Goal: Transaction & Acquisition: Book appointment/travel/reservation

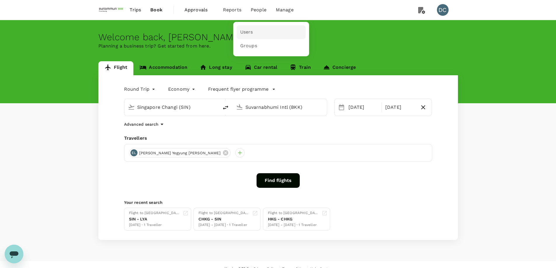
click at [250, 30] on span "Users" at bounding box center [246, 32] width 13 height 7
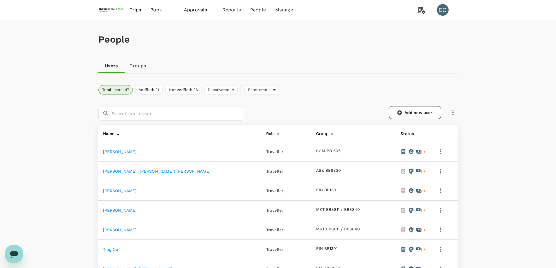
click at [157, 12] on span "Book" at bounding box center [156, 9] width 12 height 7
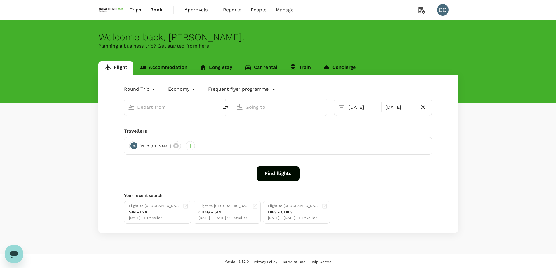
type input "Singapore Changi (SIN)"
type input "Suvarnabhumi Intl (BKK)"
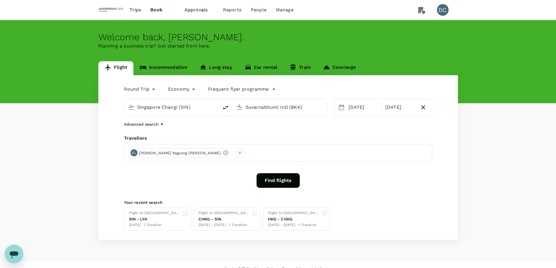
click at [195, 11] on span "Approvals" at bounding box center [198, 9] width 29 height 7
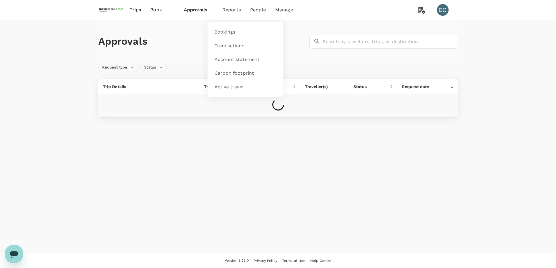
click at [232, 11] on span "Reports" at bounding box center [231, 9] width 18 height 7
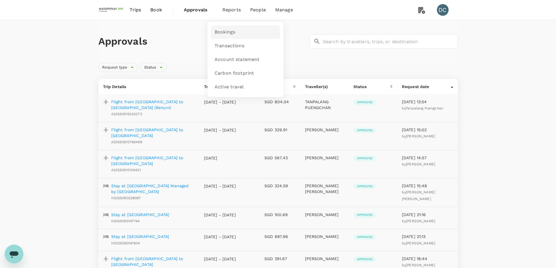
click at [227, 28] on link "Bookings" at bounding box center [245, 32] width 69 height 14
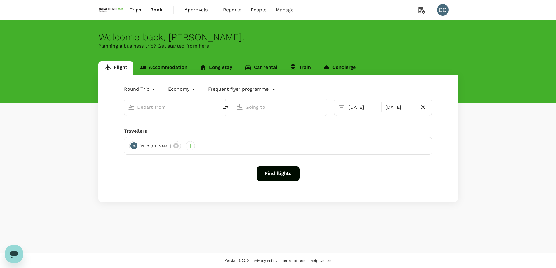
type input "Singapore Changi (SIN)"
type input "Suvarnabhumi Intl (BKK)"
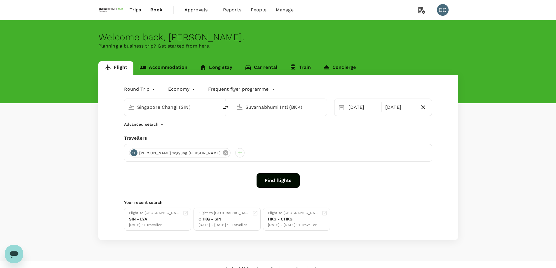
click at [223, 155] on icon at bounding box center [225, 152] width 5 height 5
click at [210, 107] on div "Singapore Changi (SIN)" at bounding box center [176, 107] width 78 height 9
type input "p"
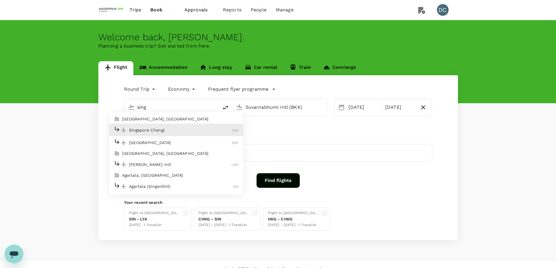
click at [200, 128] on p "Singapore Changi" at bounding box center [181, 130] width 104 height 6
type input "Singapore Changi (SIN)"
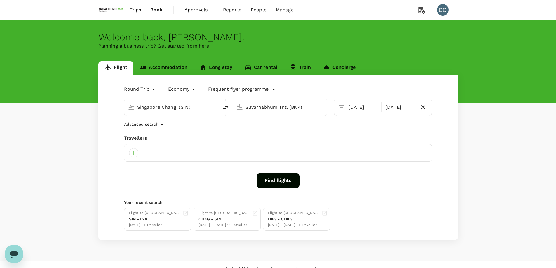
click at [246, 109] on input "Suvarnabhumi Intl (BKK)" at bounding box center [279, 107] width 69 height 9
click at [262, 109] on input "Suvarnabhumi Intl (BKK)" at bounding box center [279, 107] width 69 height 9
click at [260, 130] on p "[PERSON_NAME]" at bounding box center [289, 130] width 104 height 6
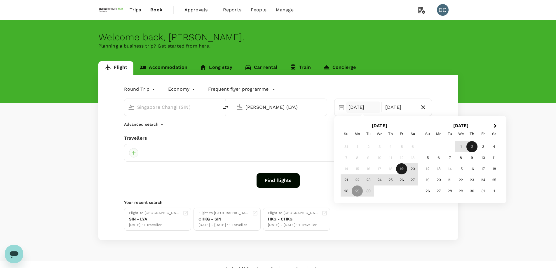
type input "[PERSON_NAME] (LYA)"
click at [134, 151] on div at bounding box center [133, 152] width 9 height 9
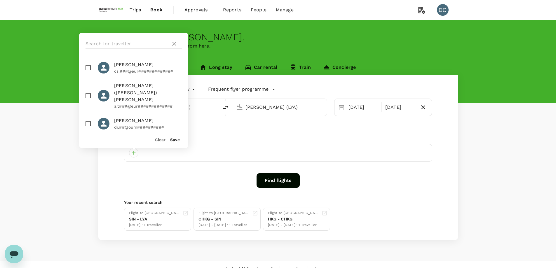
click at [111, 44] on input "text" at bounding box center [127, 43] width 83 height 9
type input "all"
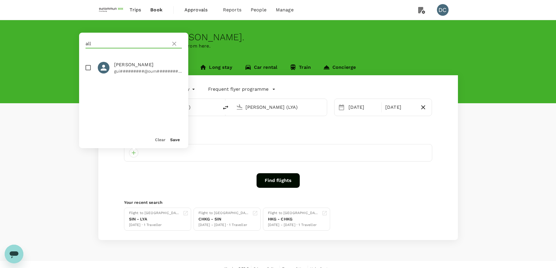
click at [114, 71] on p "gui#########@oum##########" at bounding box center [148, 71] width 68 height 6
checkbox input "true"
click at [175, 138] on button "Save" at bounding box center [175, 139] width 10 height 5
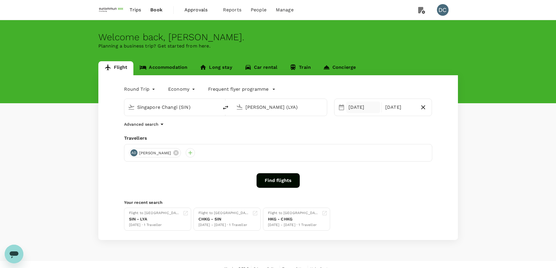
click at [368, 111] on div "[DATE]" at bounding box center [363, 108] width 34 height 12
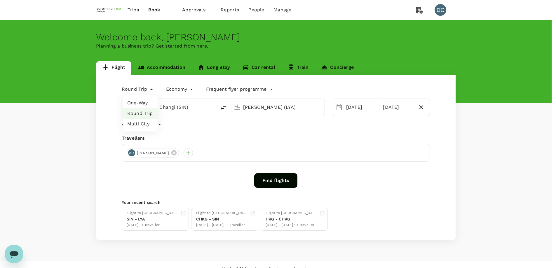
click at [149, 88] on body "Trips Book Approvals 0 Reports People Manage DC Welcome back , [PERSON_NAME] . …" at bounding box center [278, 138] width 556 height 277
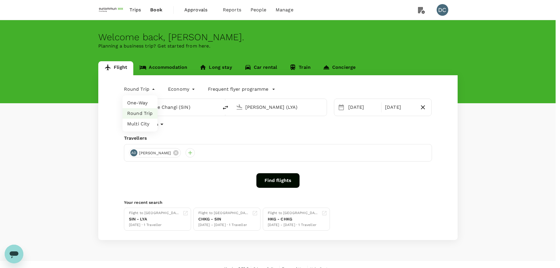
click at [147, 102] on li "One-Way" at bounding box center [140, 103] width 35 height 11
type input "oneway"
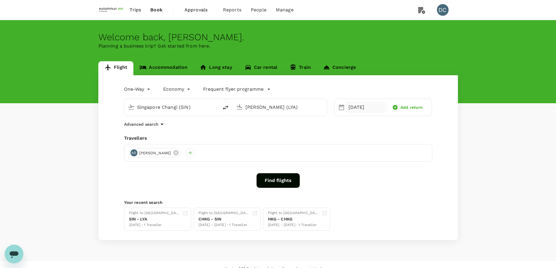
click at [362, 109] on div "[DATE]" at bounding box center [365, 108] width 39 height 12
click at [357, 190] on div "29" at bounding box center [357, 191] width 11 height 11
click at [284, 185] on button "Find flights" at bounding box center [278, 180] width 43 height 15
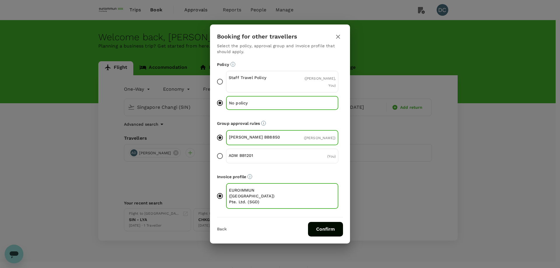
click at [318, 224] on button "Confirm" at bounding box center [325, 229] width 35 height 15
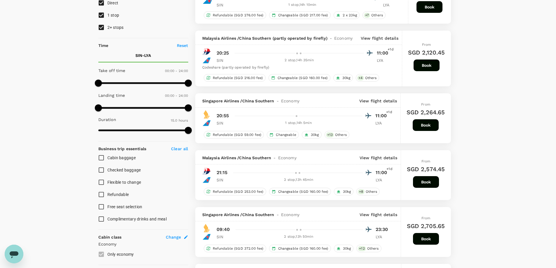
scroll to position [88, 0]
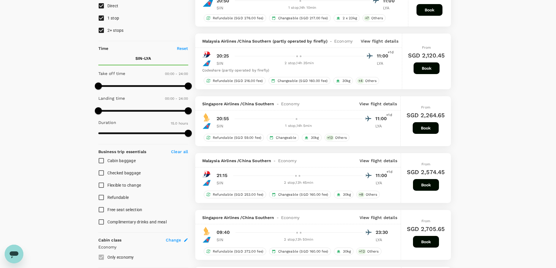
click at [98, 31] on input "2+ stops" at bounding box center [101, 30] width 12 height 12
checkbox input "false"
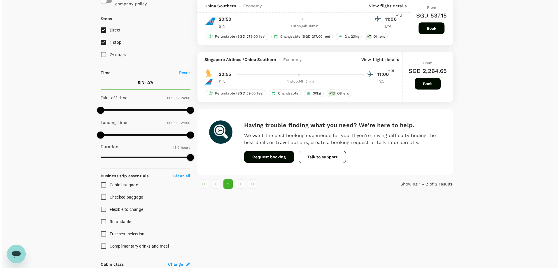
scroll to position [0, 0]
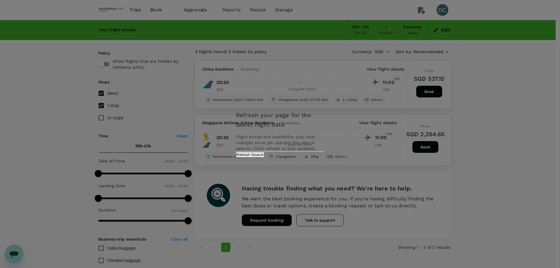
click at [264, 158] on button "Refresh Search" at bounding box center [250, 155] width 28 height 6
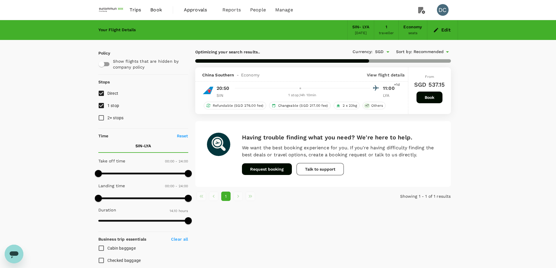
checkbox input "false"
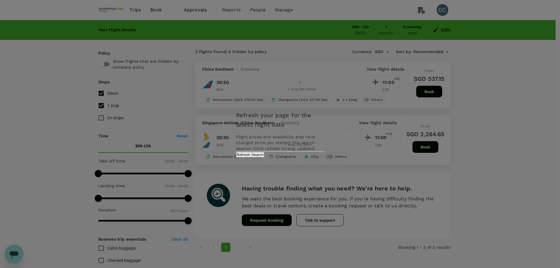
click at [264, 158] on button "Refresh Search" at bounding box center [250, 155] width 28 height 6
